Goal: Task Accomplishment & Management: Manage account settings

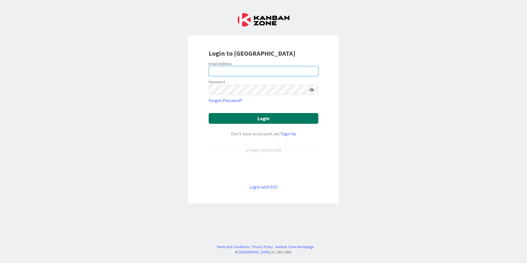
type input "[EMAIL_ADDRESS][DOMAIN_NAME]"
click at [285, 122] on button "Login" at bounding box center [264, 118] width 110 height 11
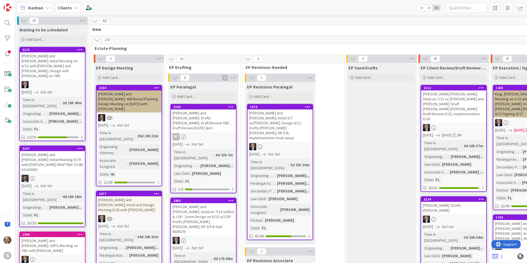
click at [122, 98] on div "[PERSON_NAME] and [PERSON_NAME]: Will Based Planning Design Meeting on [DATE] w…" at bounding box center [128, 101] width 65 height 22
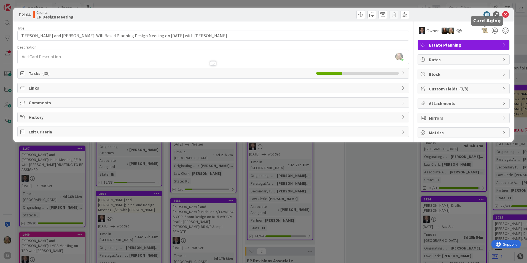
click at [486, 31] on div at bounding box center [485, 30] width 7 height 7
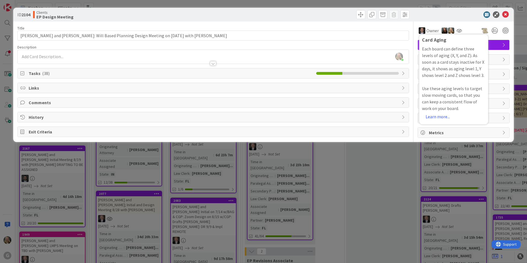
click at [33, 71] on span "Tasks ( 38 )" at bounding box center [171, 73] width 285 height 7
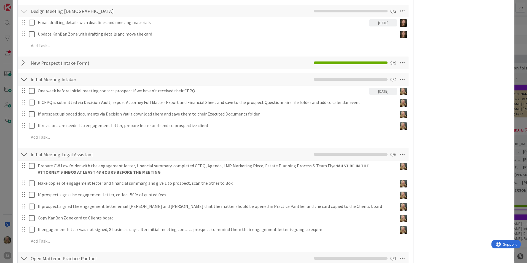
scroll to position [413, 0]
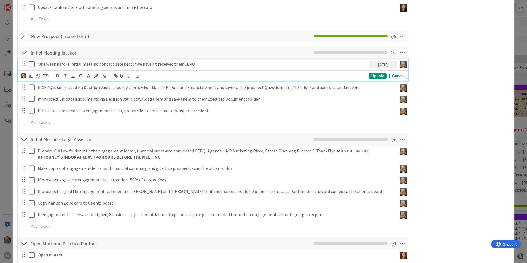
click at [31, 61] on icon at bounding box center [33, 64] width 8 height 7
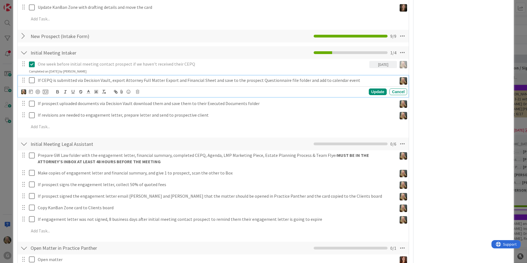
click at [31, 77] on icon at bounding box center [33, 80] width 8 height 7
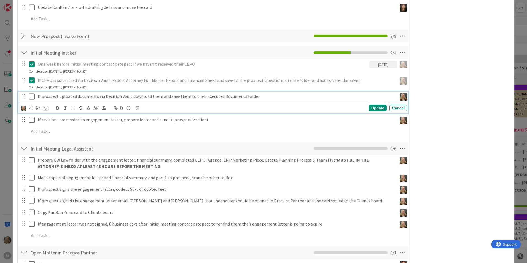
click at [31, 93] on icon at bounding box center [33, 96] width 8 height 7
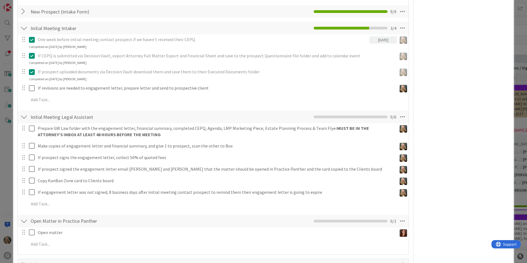
scroll to position [439, 0]
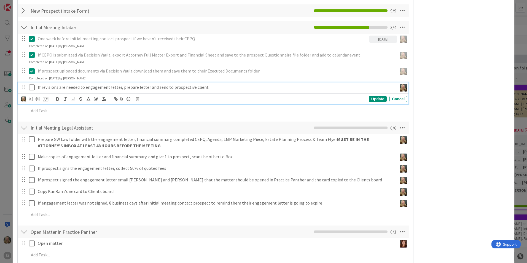
click at [31, 84] on icon at bounding box center [33, 87] width 8 height 7
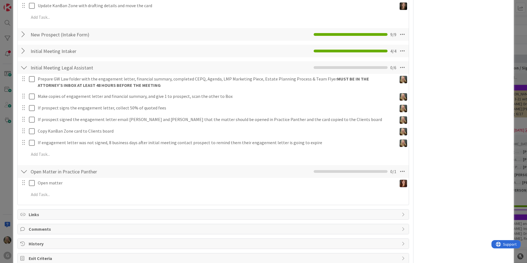
scroll to position [422, 0]
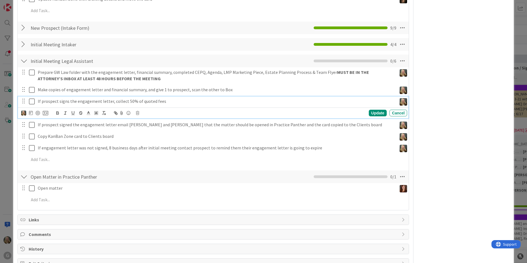
click at [30, 98] on icon at bounding box center [33, 101] width 8 height 7
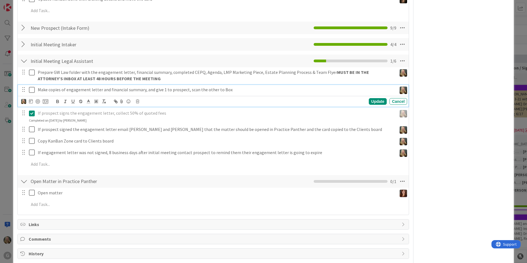
click at [30, 87] on icon at bounding box center [33, 90] width 8 height 7
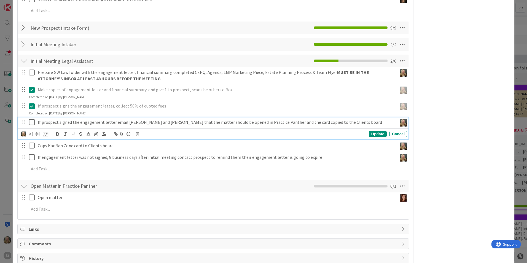
click at [34, 119] on icon at bounding box center [33, 122] width 8 height 7
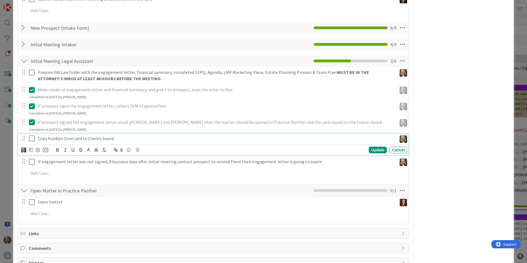
click at [33, 135] on icon at bounding box center [33, 138] width 8 height 7
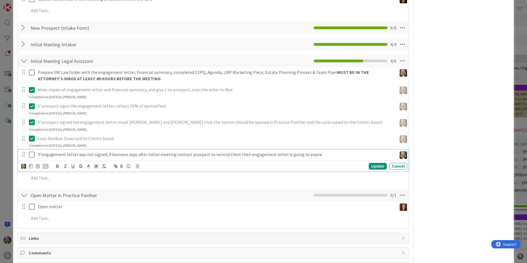
drag, startPoint x: 49, startPoint y: 147, endPoint x: 139, endPoint y: 159, distance: 90.3
click at [139, 164] on icon at bounding box center [137, 166] width 3 height 4
click at [145, 185] on div "Delete" at bounding box center [151, 190] width 20 height 10
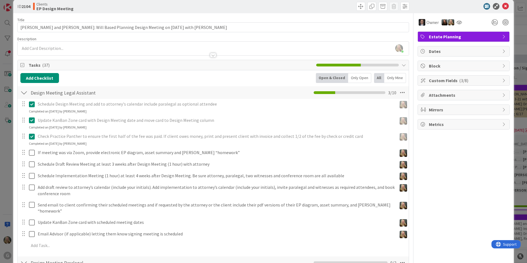
scroll to position [0, 0]
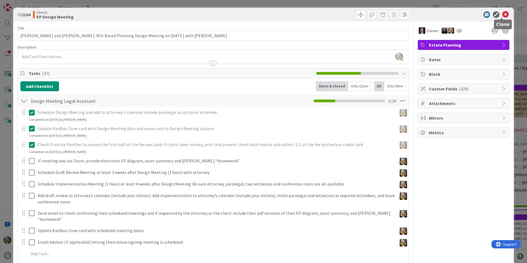
drag, startPoint x: 502, startPoint y: 15, endPoint x: 493, endPoint y: 20, distance: 11.1
click at [502, 15] on icon at bounding box center [505, 14] width 7 height 7
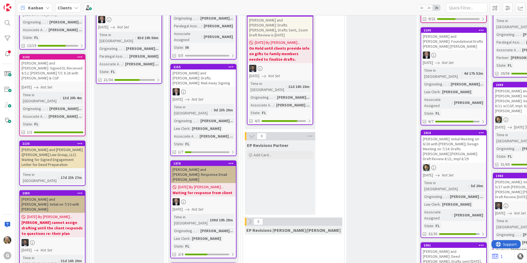
scroll to position [358, 0]
